Goal: Use online tool/utility: Utilize a website feature to perform a specific function

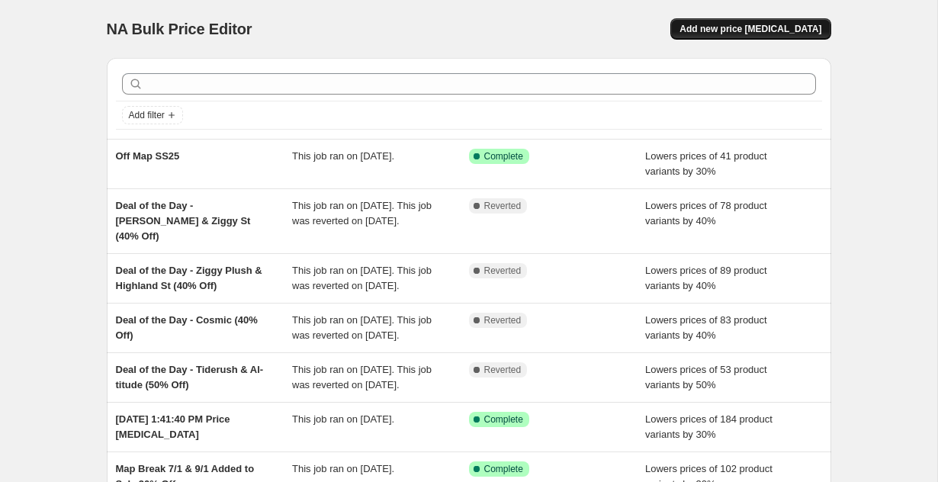
click at [703, 26] on button "Add new price change job" at bounding box center [750, 28] width 160 height 21
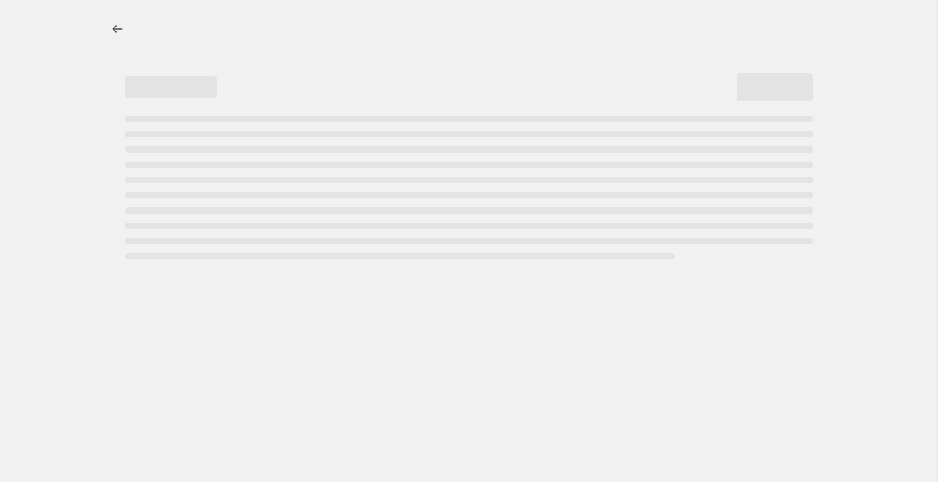
select select "percentage"
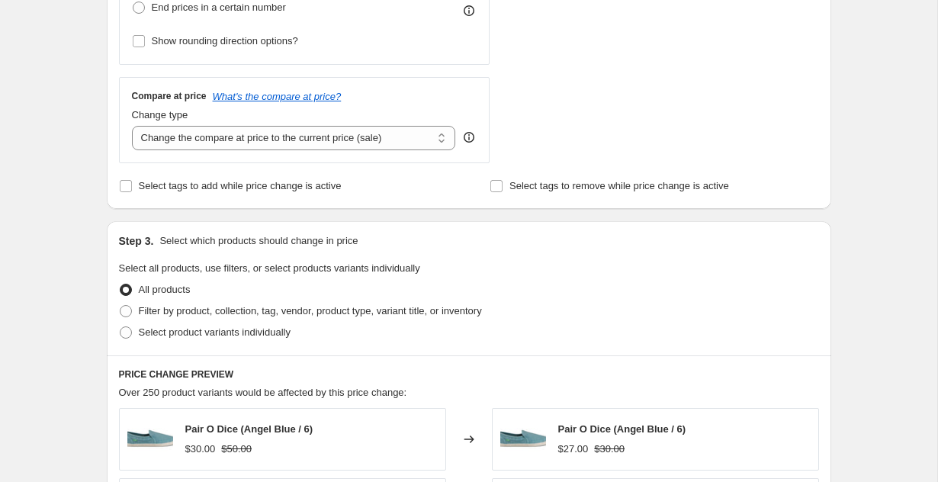
scroll to position [513, 0]
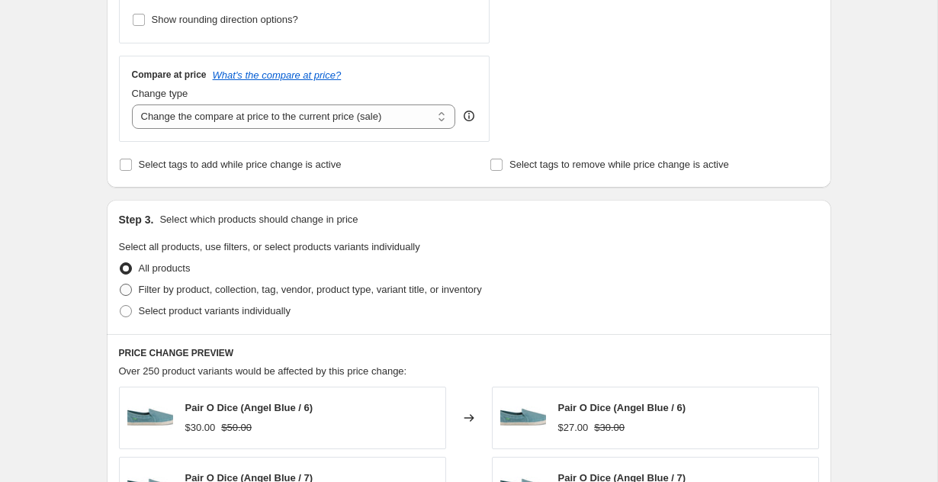
click at [341, 293] on span "Filter by product, collection, tag, vendor, product type, variant title, or inv…" at bounding box center [310, 289] width 343 height 11
click at [121, 285] on input "Filter by product, collection, tag, vendor, product type, variant title, or inv…" at bounding box center [120, 284] width 1 height 1
radio input "true"
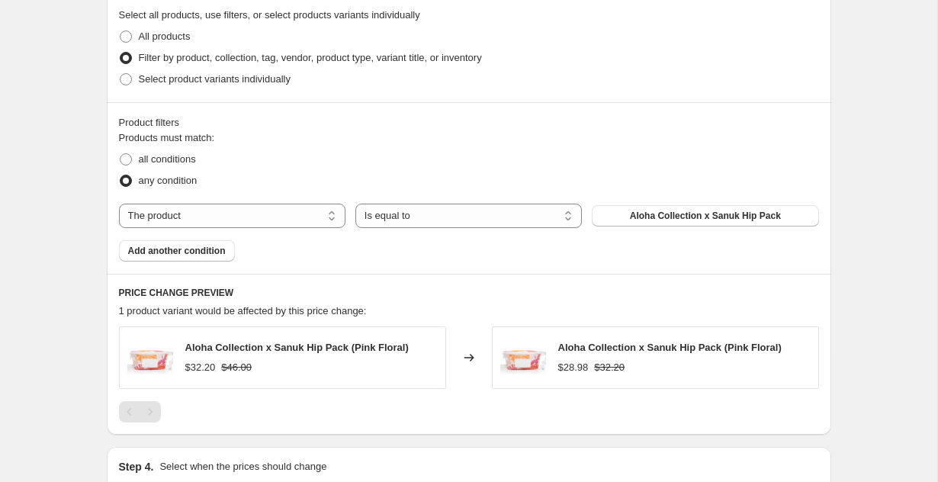
scroll to position [784, 0]
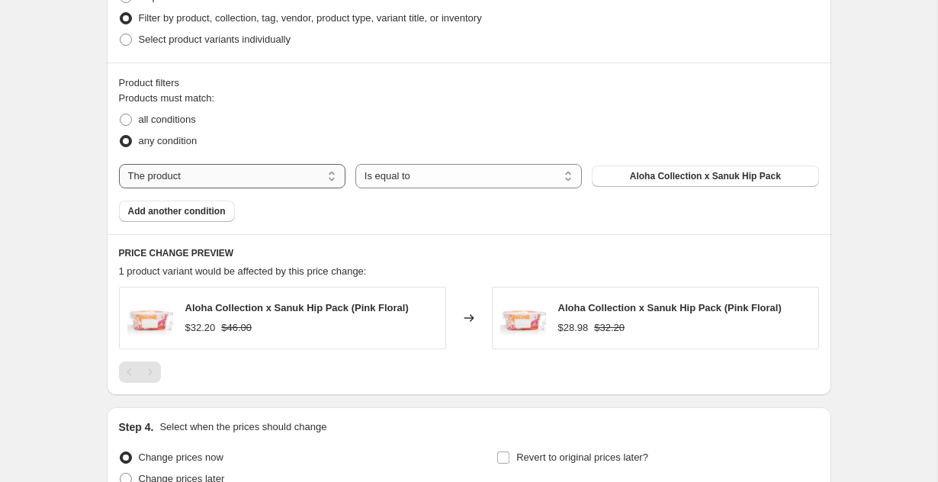
click at [323, 176] on select "The product The product's collection The product's tag The product's vendor The…" at bounding box center [232, 176] width 227 height 24
select select "tag"
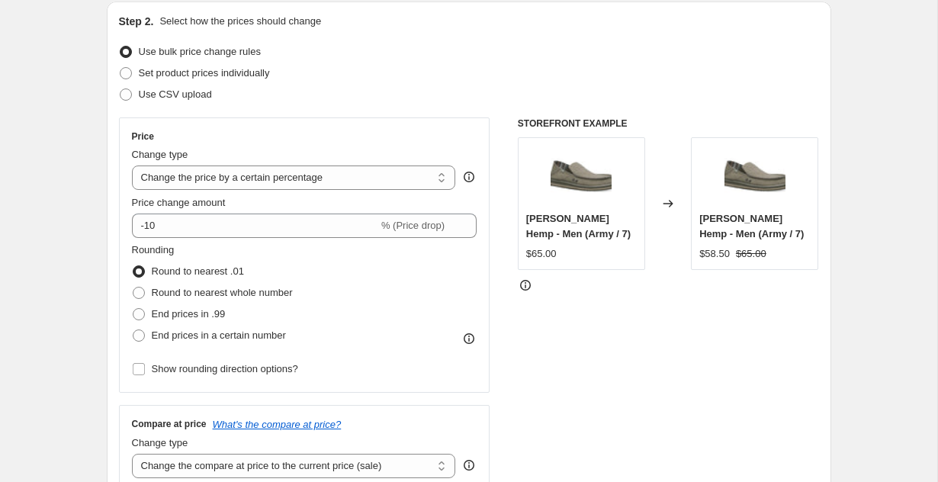
scroll to position [0, 0]
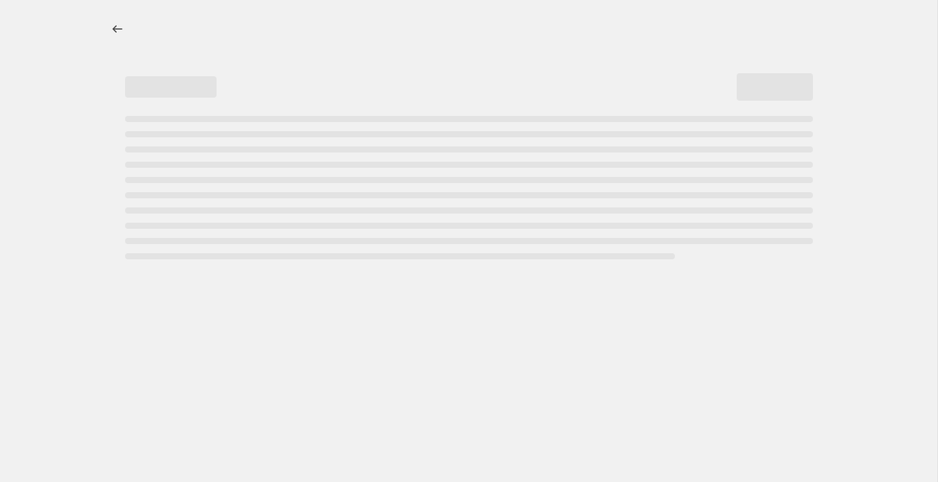
select select "percentage"
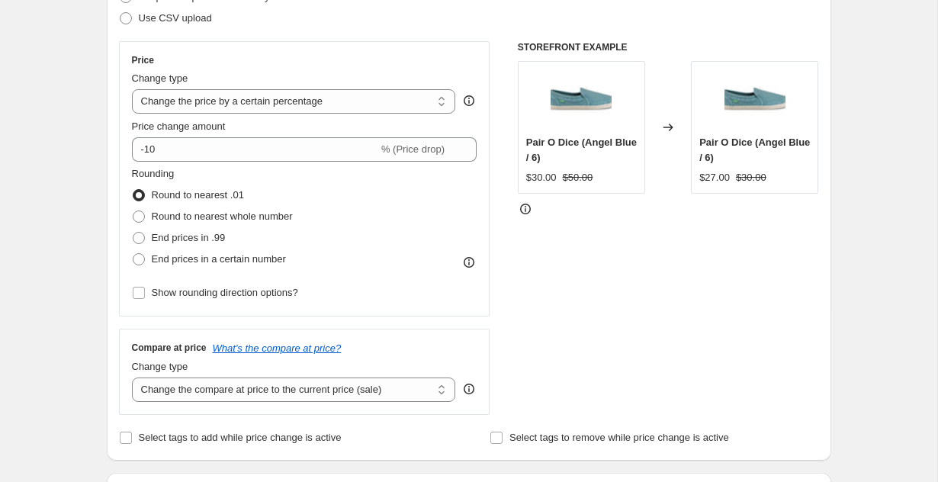
scroll to position [243, 0]
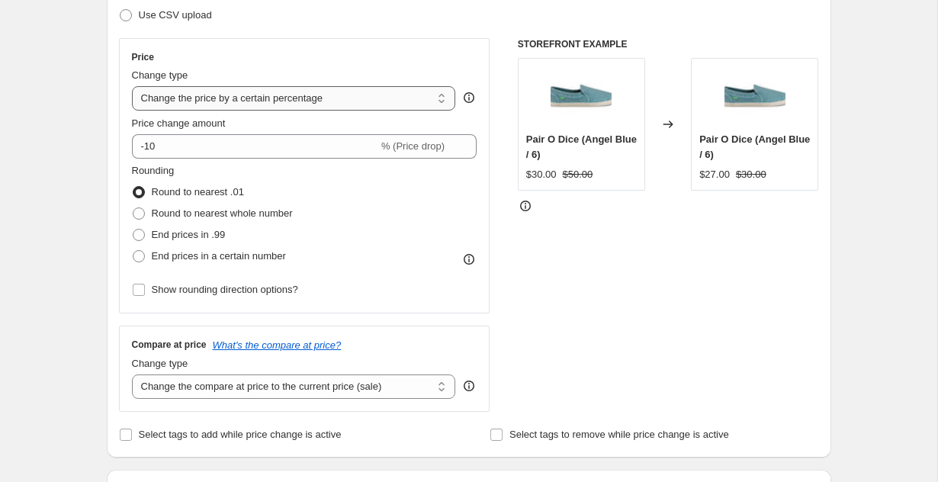
click at [250, 97] on select "Change the price to a certain amount Change the price by a certain amount Chang…" at bounding box center [294, 98] width 324 height 24
click at [132, 86] on select "Change the price to a certain amount Change the price by a certain amount Chang…" at bounding box center [294, 98] width 324 height 24
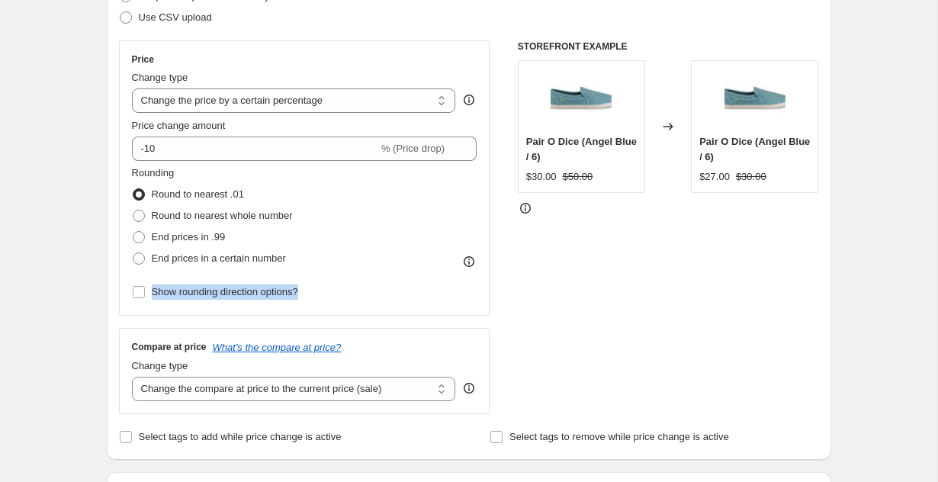
drag, startPoint x: 548, startPoint y: 320, endPoint x: 608, endPoint y: 331, distance: 60.6
click at [608, 331] on div "Price Change type Change the price to a certain amount Change the price by a ce…" at bounding box center [469, 227] width 700 height 374
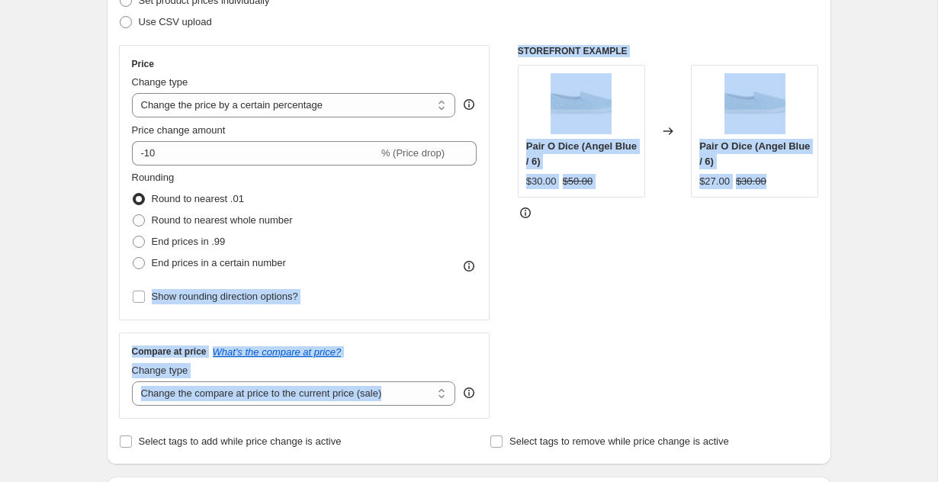
scroll to position [233, 0]
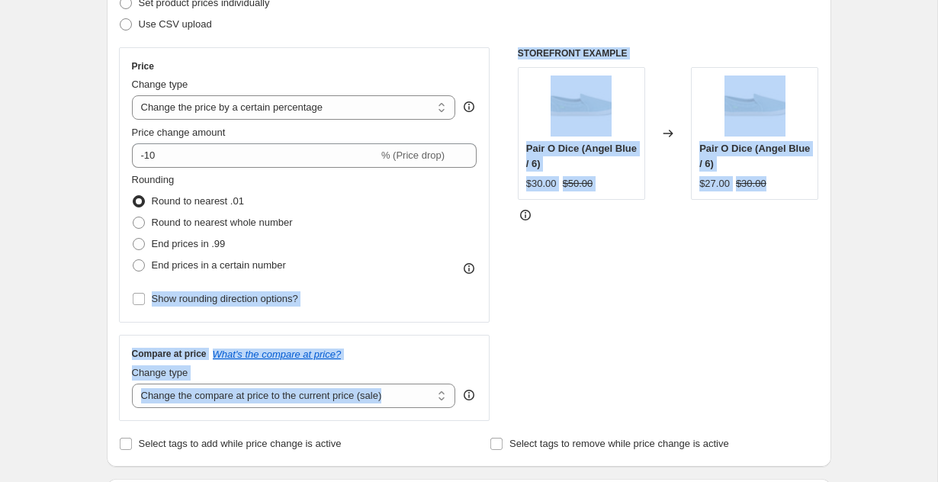
click at [612, 331] on div "STOREFRONT EXAMPLE Pair O Dice (Angel Blue / 6) $30.00 $50.00 Changed to Pair O…" at bounding box center [668, 234] width 301 height 374
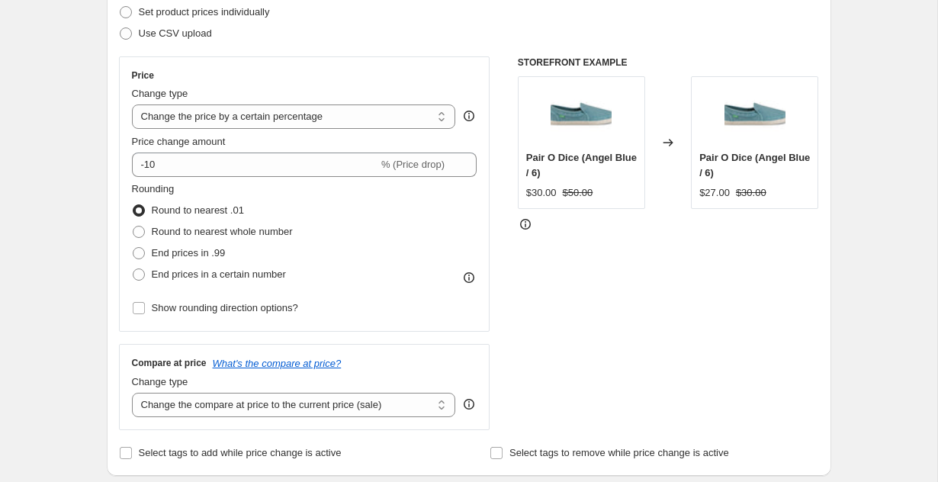
scroll to position [223, 0]
click at [397, 411] on select "Change the compare at price to the current price (sale) Change the compare at p…" at bounding box center [294, 406] width 324 height 24
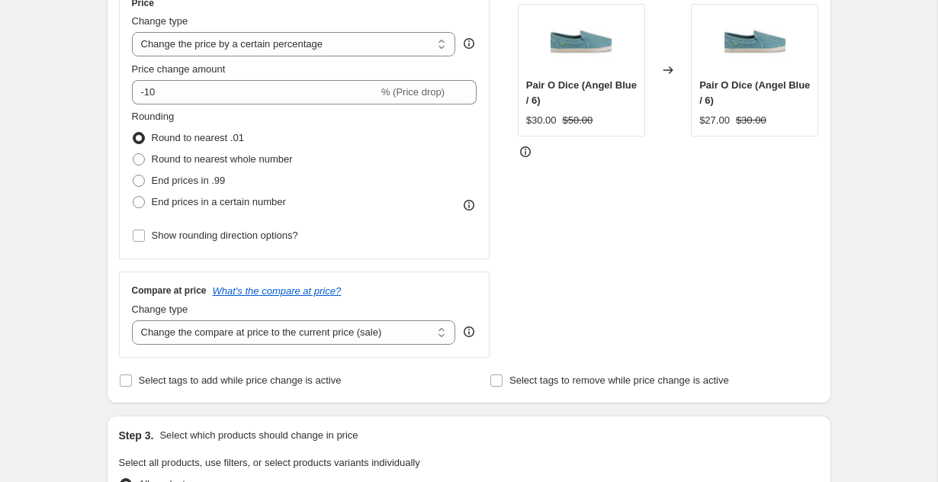
scroll to position [297, 0]
click at [369, 325] on select "Change the compare at price to the current price (sale) Change the compare at p…" at bounding box center [294, 332] width 324 height 24
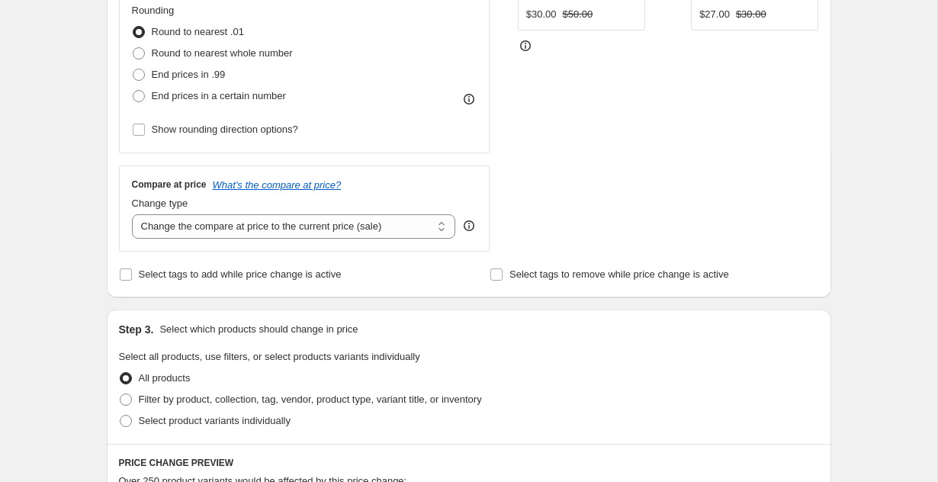
scroll to position [404, 0]
